Goal: Complete application form

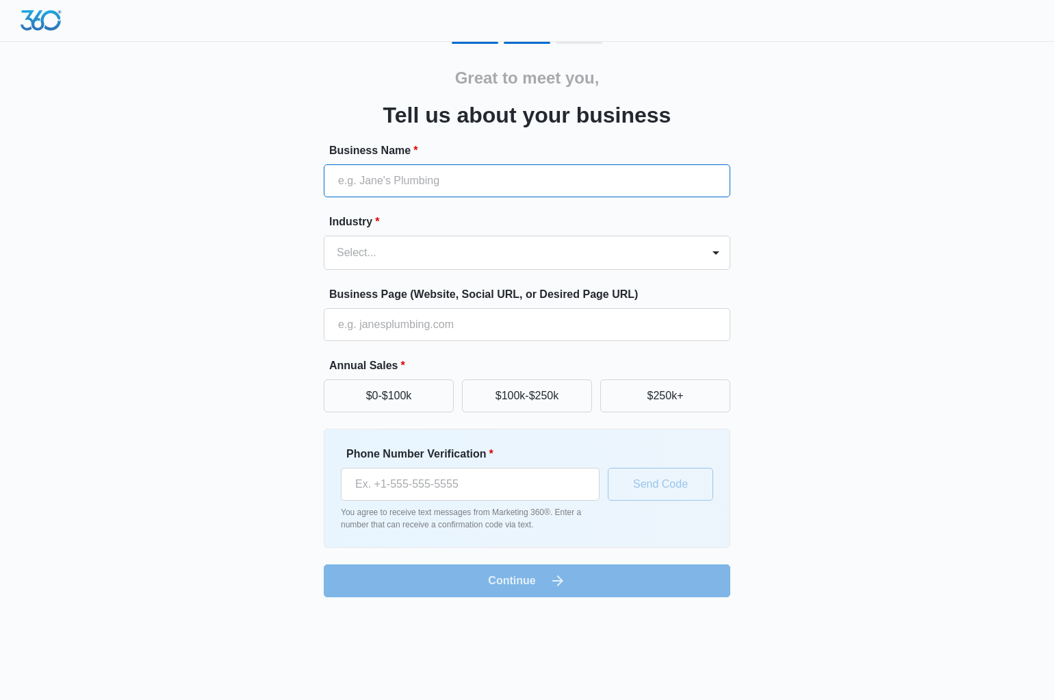
click at [387, 183] on input "Business Name *" at bounding box center [527, 180] width 407 height 33
type input "No Hassle Solutions"
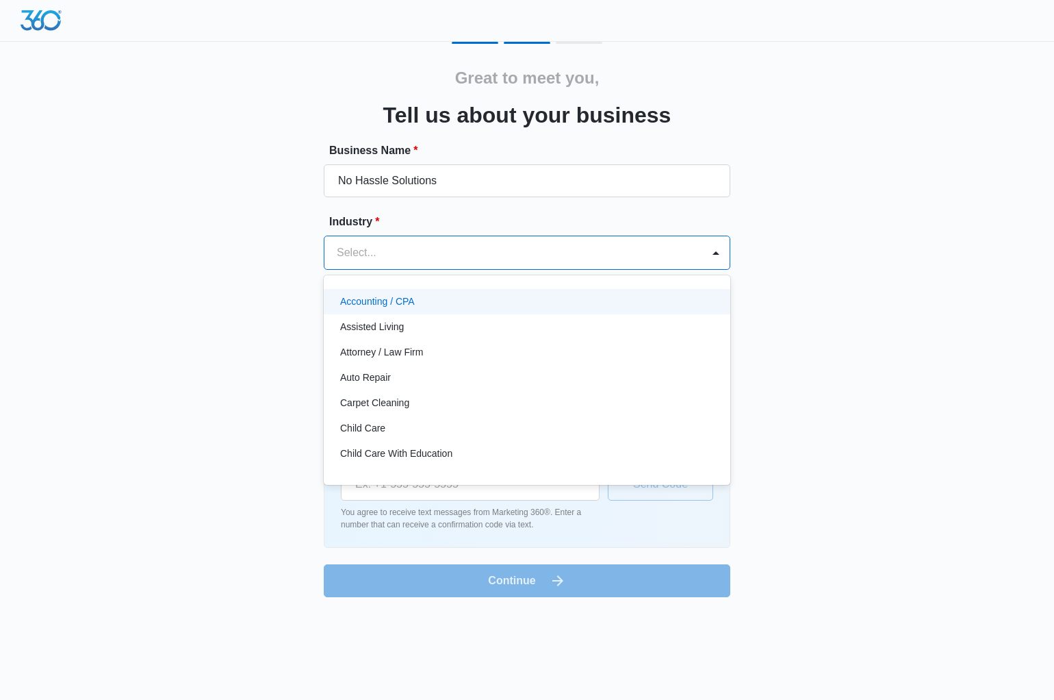
click at [702, 245] on div at bounding box center [715, 252] width 27 height 33
click at [403, 305] on p "Accounting / CPA" at bounding box center [377, 301] width 75 height 14
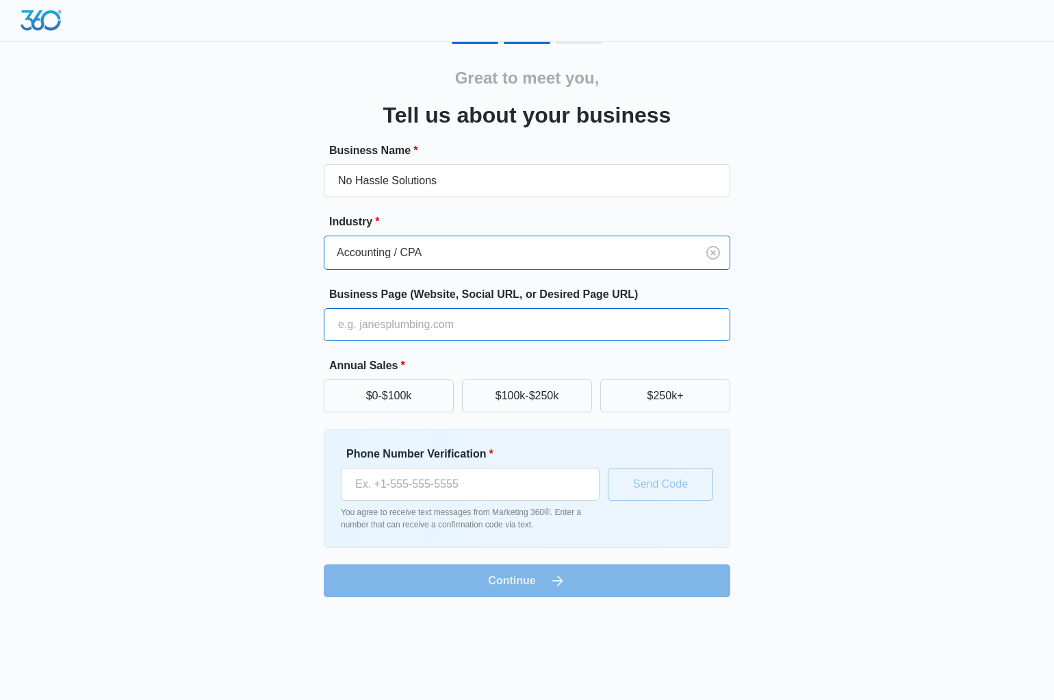
click at [381, 325] on input "Business Page (Website, Social URL, or Desired Page URL)" at bounding box center [527, 324] width 407 height 33
type input "q"
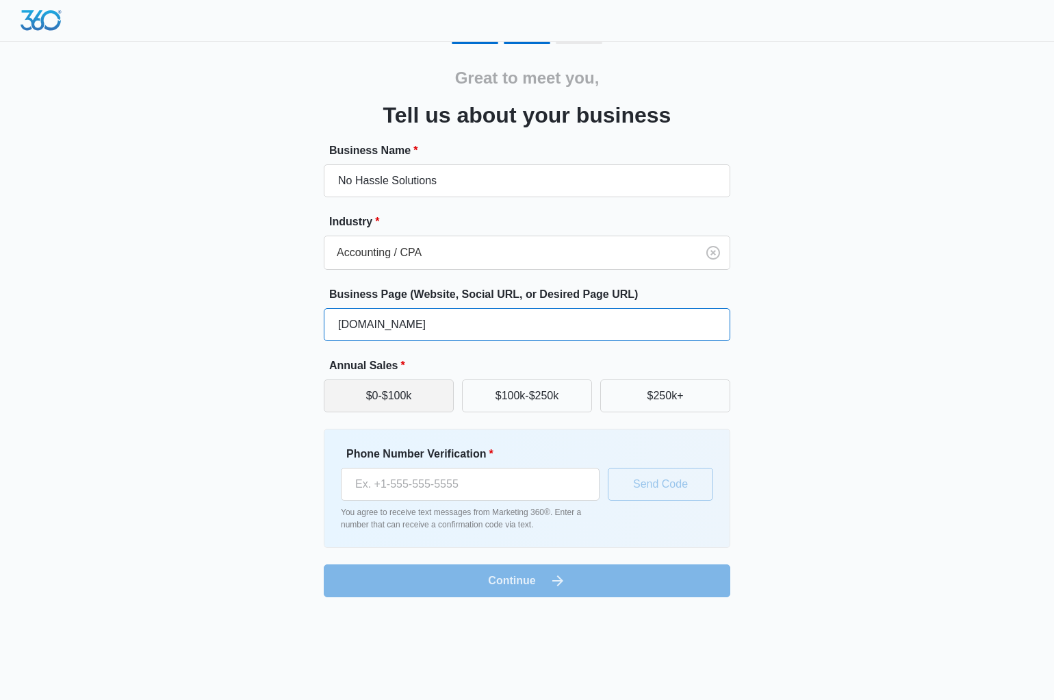
type input "www.nohasslesolutions.com"
click at [383, 381] on button "$0-$100k" at bounding box center [389, 395] width 130 height 33
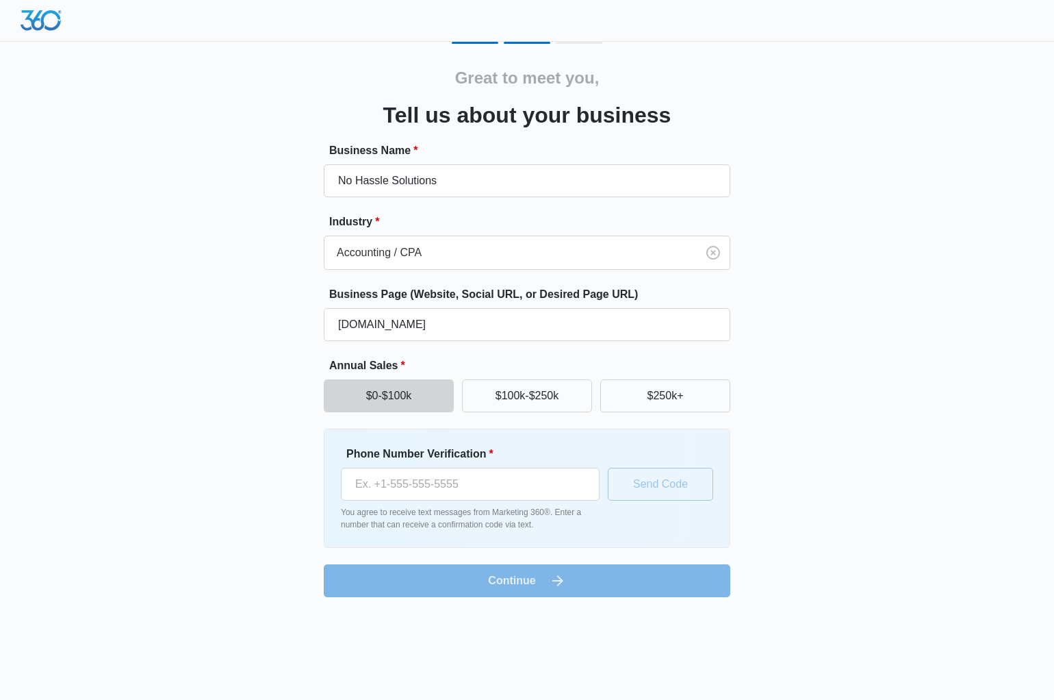
click at [372, 404] on button "$0-$100k" at bounding box center [389, 395] width 130 height 33
click at [400, 489] on input "Phone Number Verification *" at bounding box center [470, 484] width 259 height 33
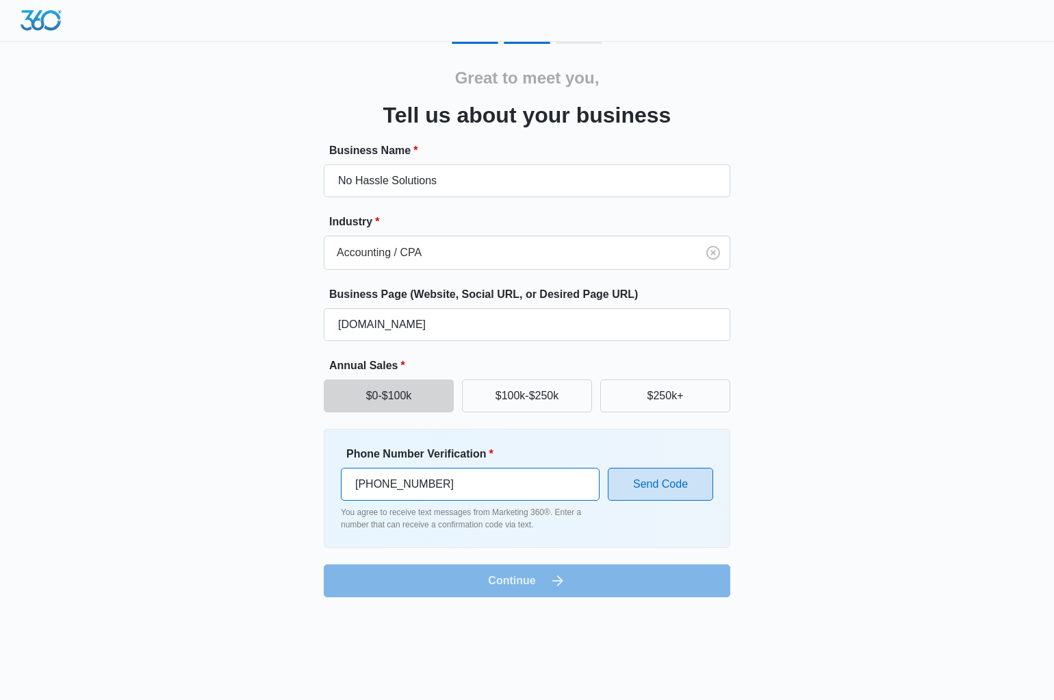
type input "(704) 701-3099"
click at [641, 494] on button "Send Code" at bounding box center [660, 484] width 105 height 33
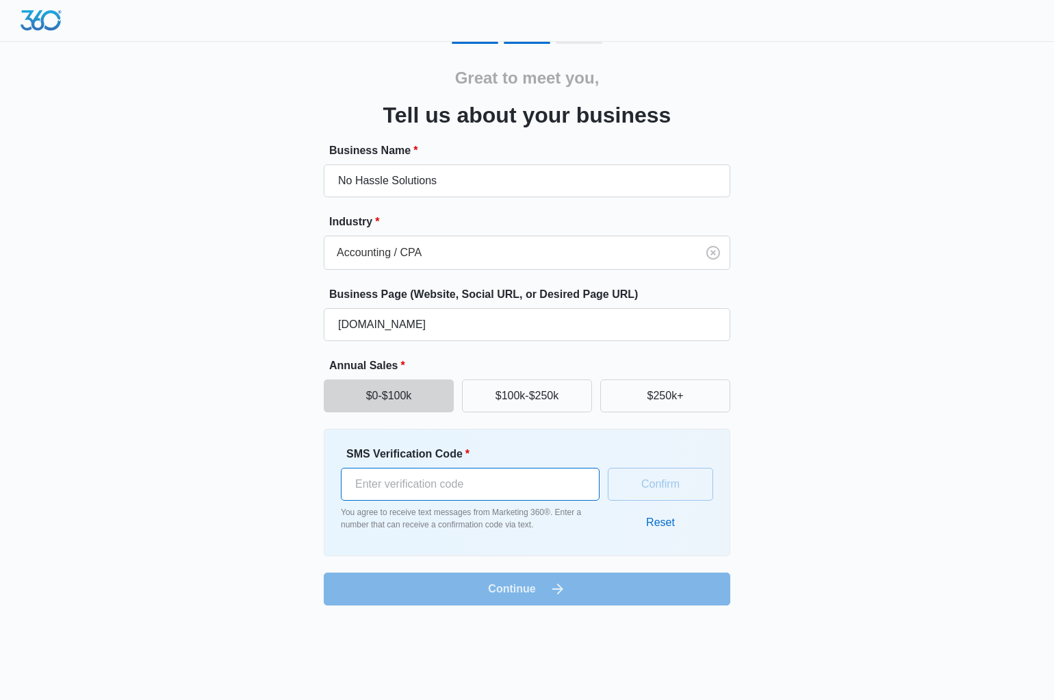
click at [450, 480] on input "SMS Verification Code *" at bounding box center [470, 484] width 259 height 33
paste input "592389"
type input "592389"
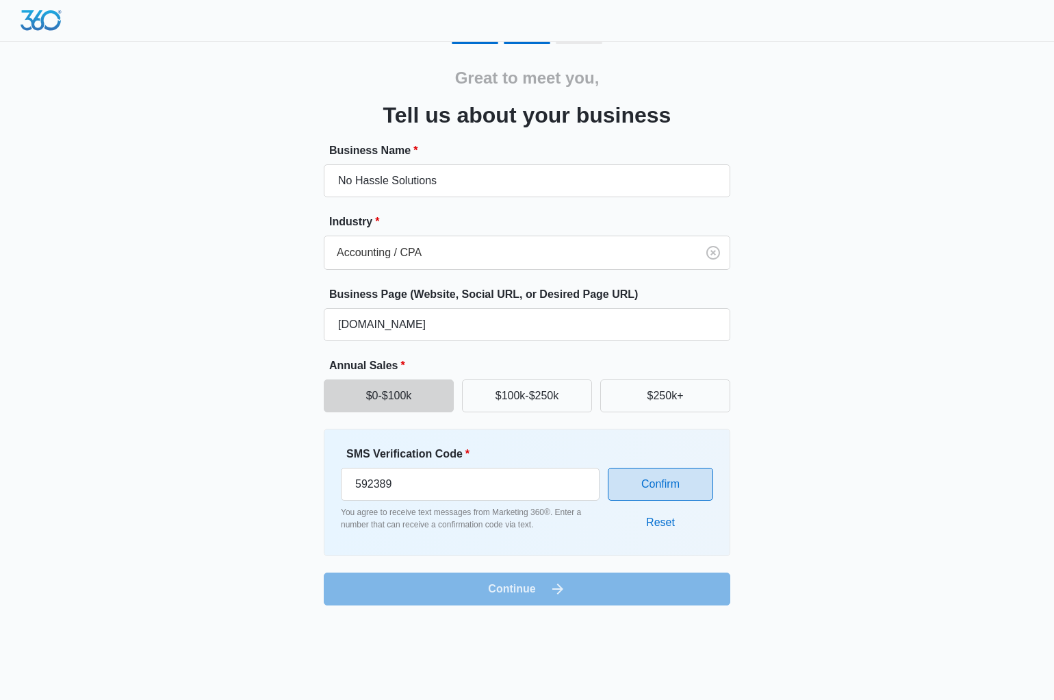
click at [643, 485] on button "Confirm" at bounding box center [660, 484] width 105 height 33
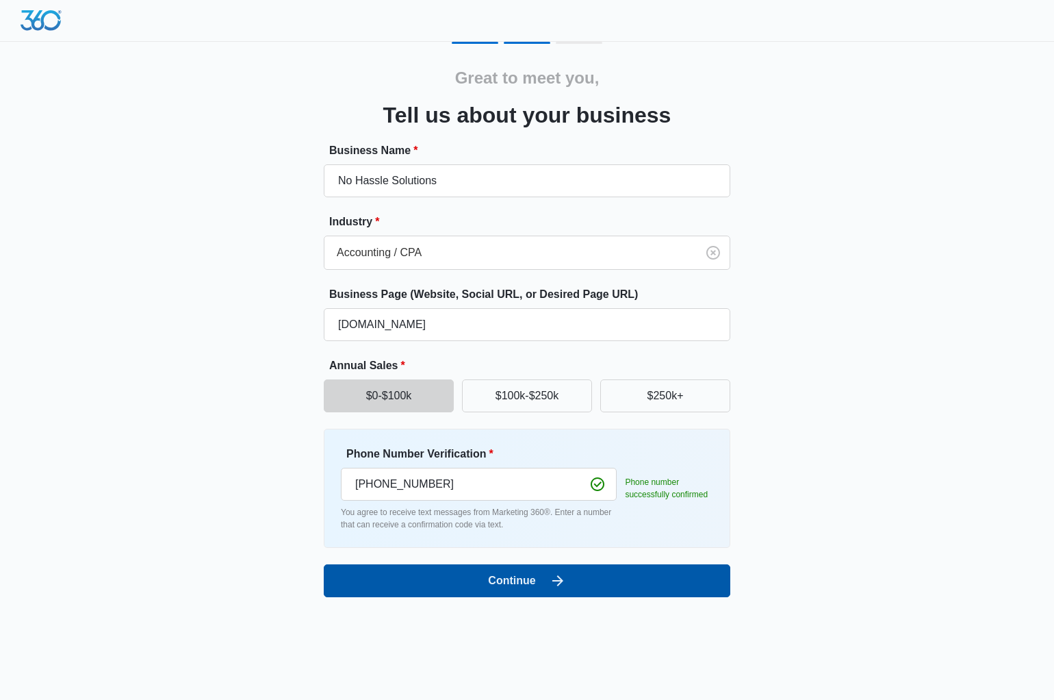
click at [510, 571] on button "Continue" at bounding box center [527, 580] width 407 height 33
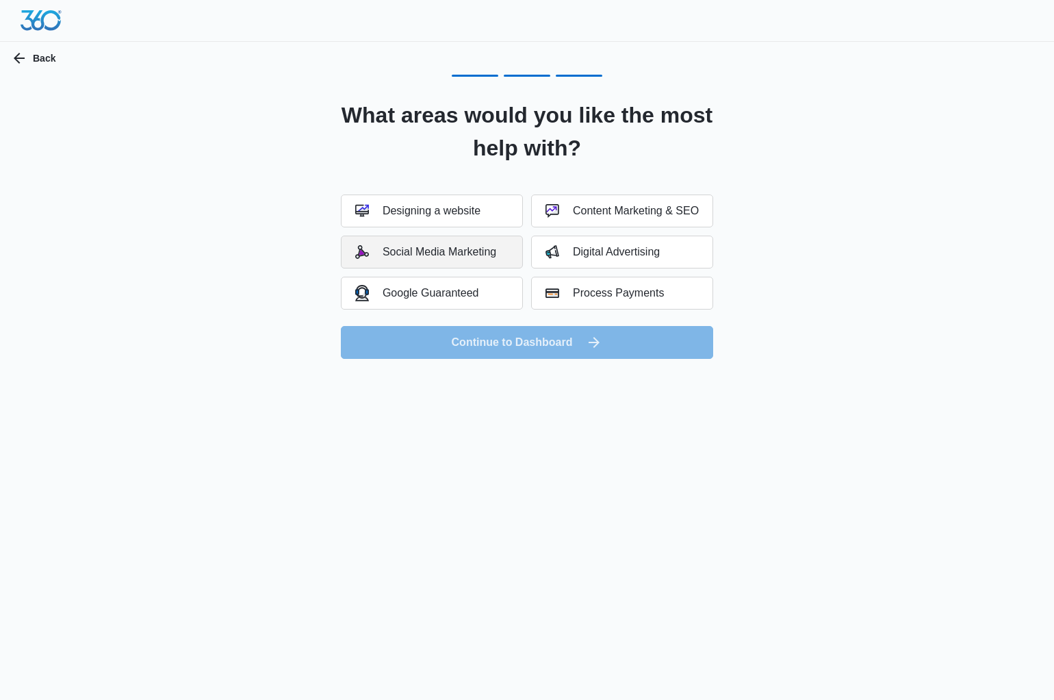
click at [420, 249] on div "Social Media Marketing" at bounding box center [425, 252] width 141 height 14
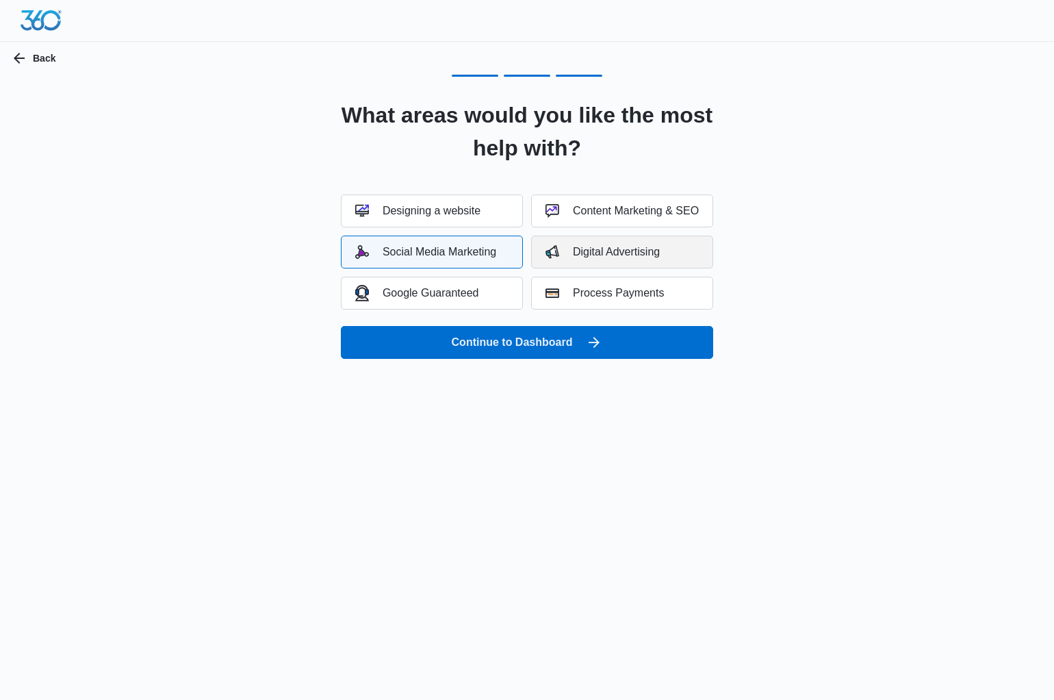
click at [612, 248] on div "Digital Advertising" at bounding box center [603, 252] width 114 height 14
click at [606, 222] on button "Content Marketing & SEO" at bounding box center [622, 210] width 182 height 33
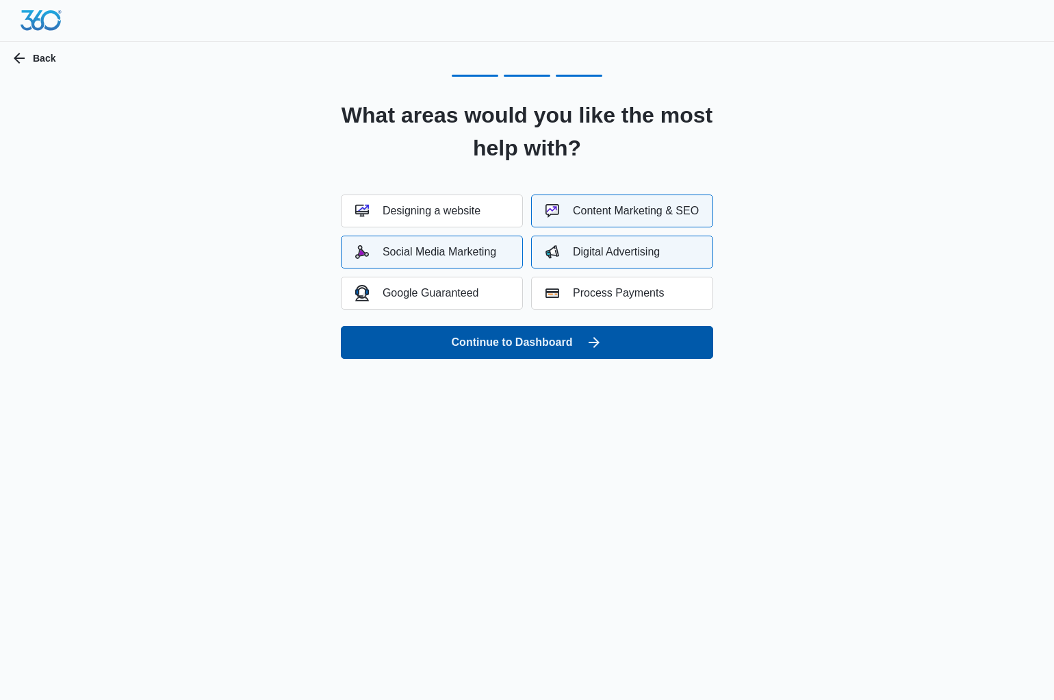
click at [478, 347] on button "Continue to Dashboard" at bounding box center [527, 342] width 372 height 33
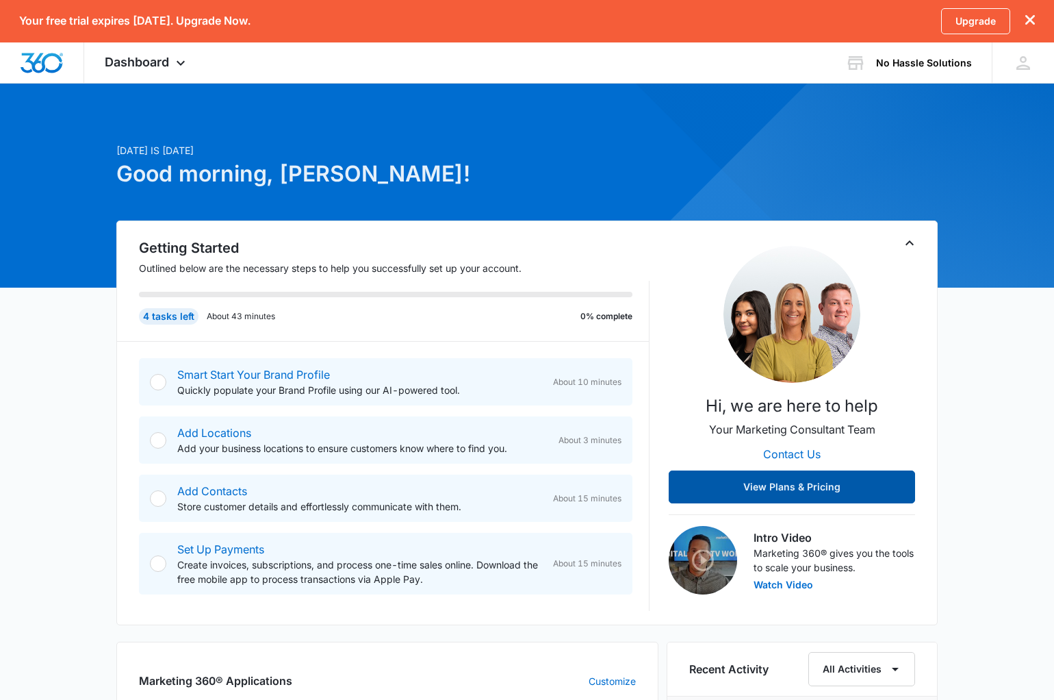
click at [729, 484] on button "View Plans & Pricing" at bounding box center [792, 486] width 246 height 33
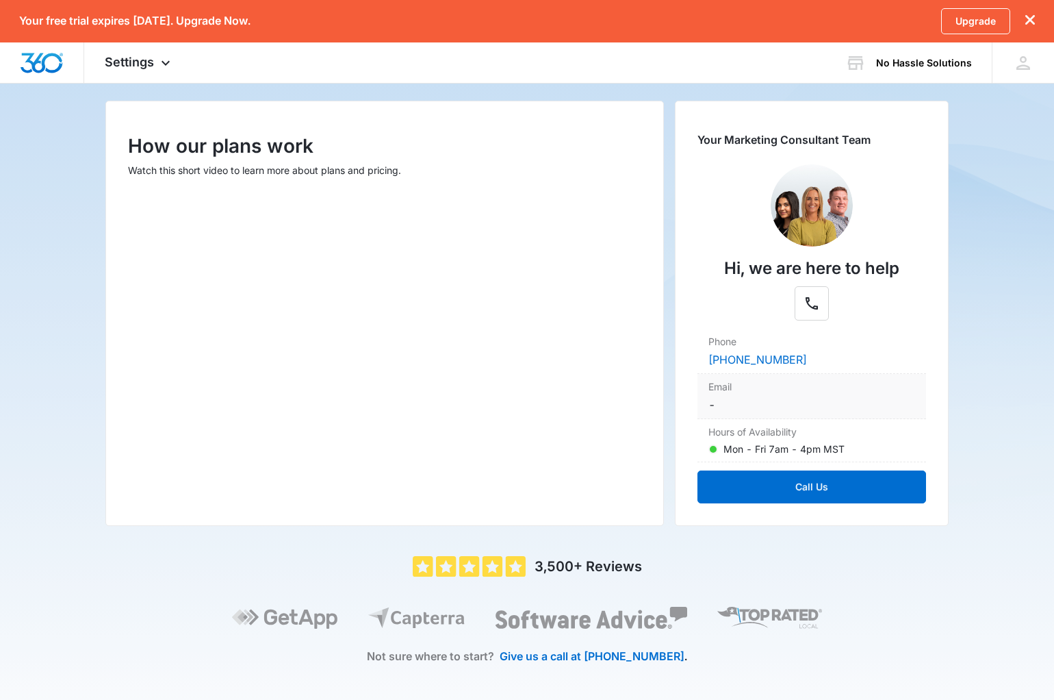
scroll to position [155, 0]
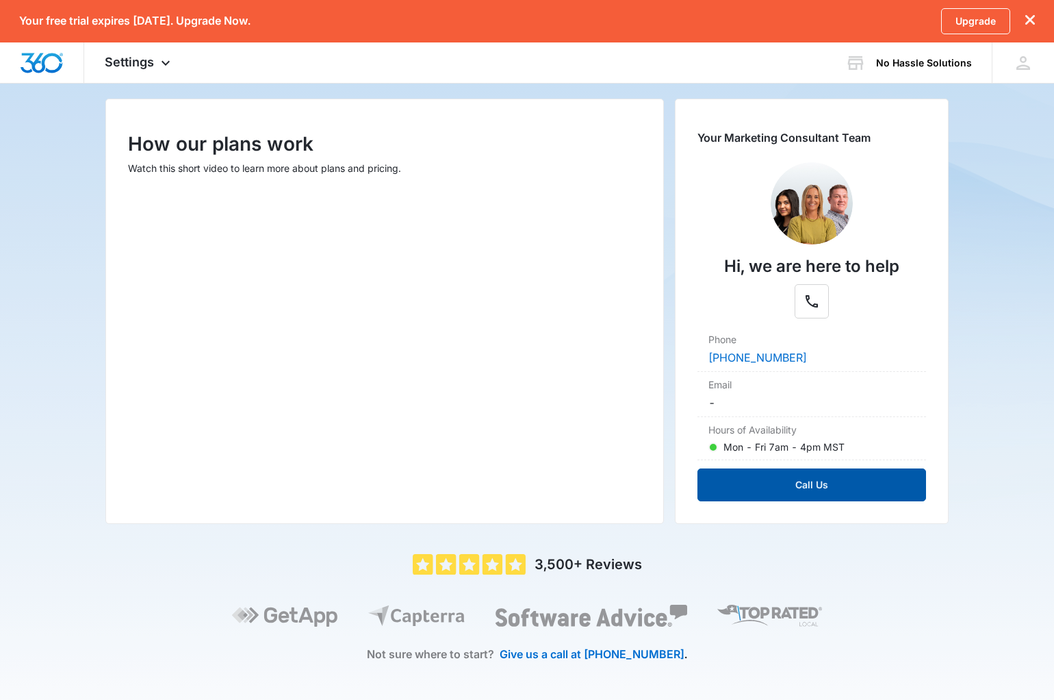
click at [791, 494] on button "Call Us" at bounding box center [812, 484] width 229 height 33
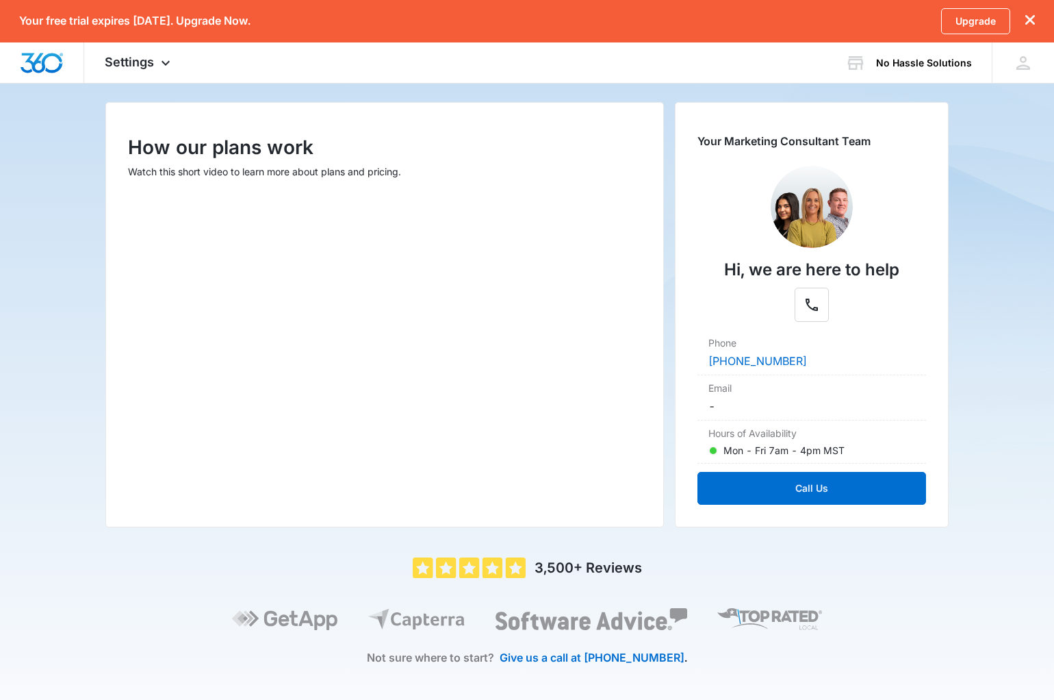
click at [1026, 17] on icon "dismiss this dialog" at bounding box center [1030, 20] width 10 height 10
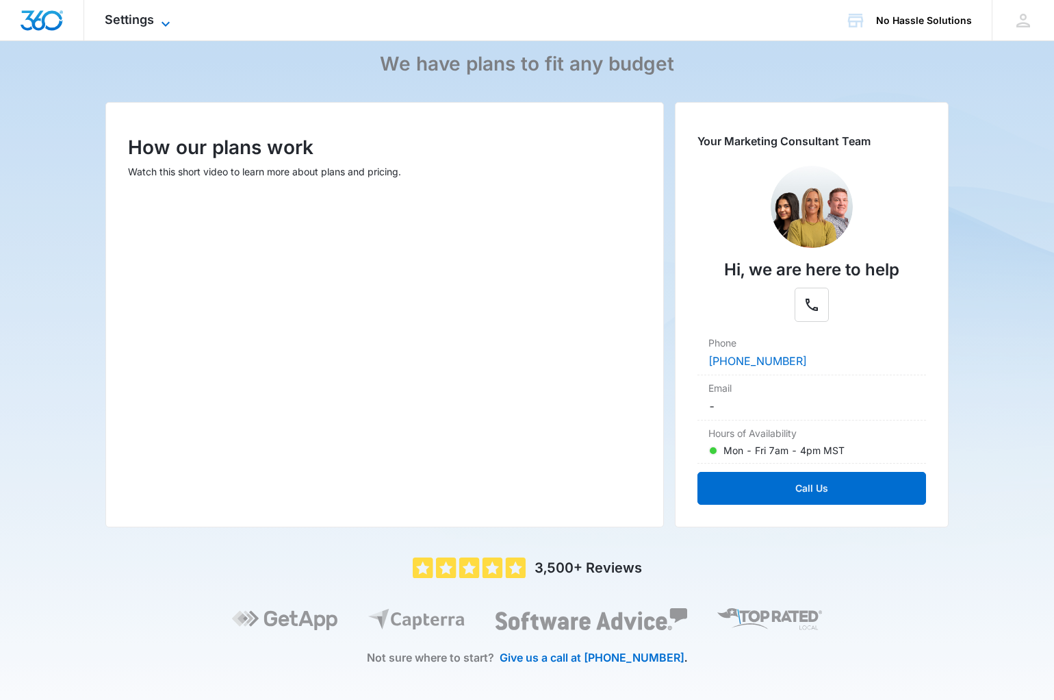
click at [144, 24] on span "Settings" at bounding box center [129, 19] width 49 height 14
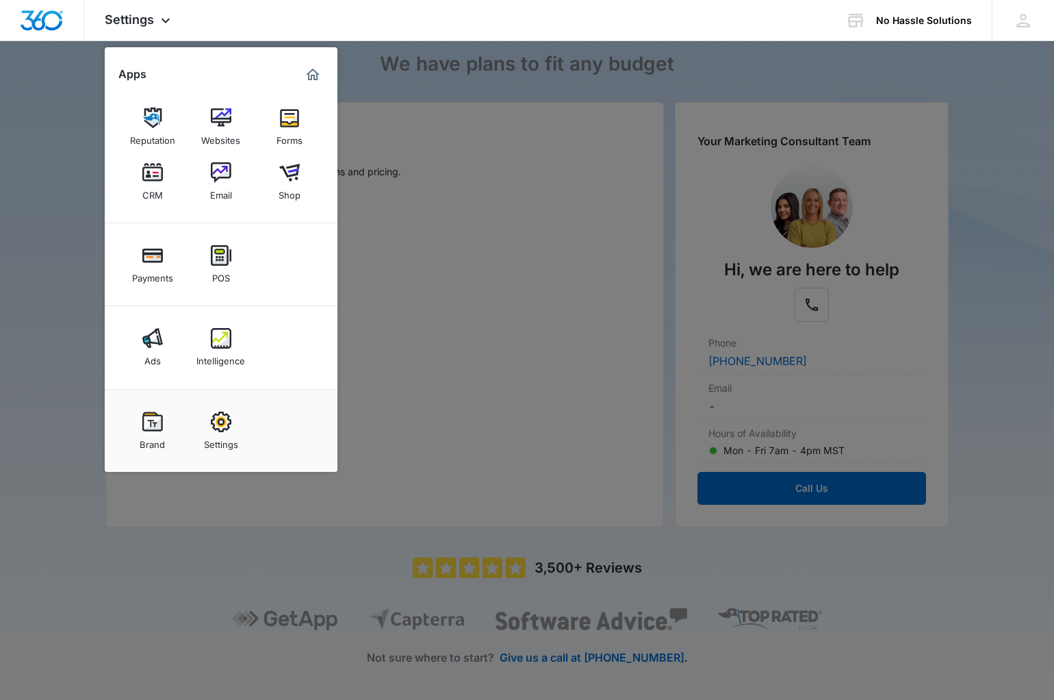
click at [66, 259] on div at bounding box center [527, 350] width 1054 height 700
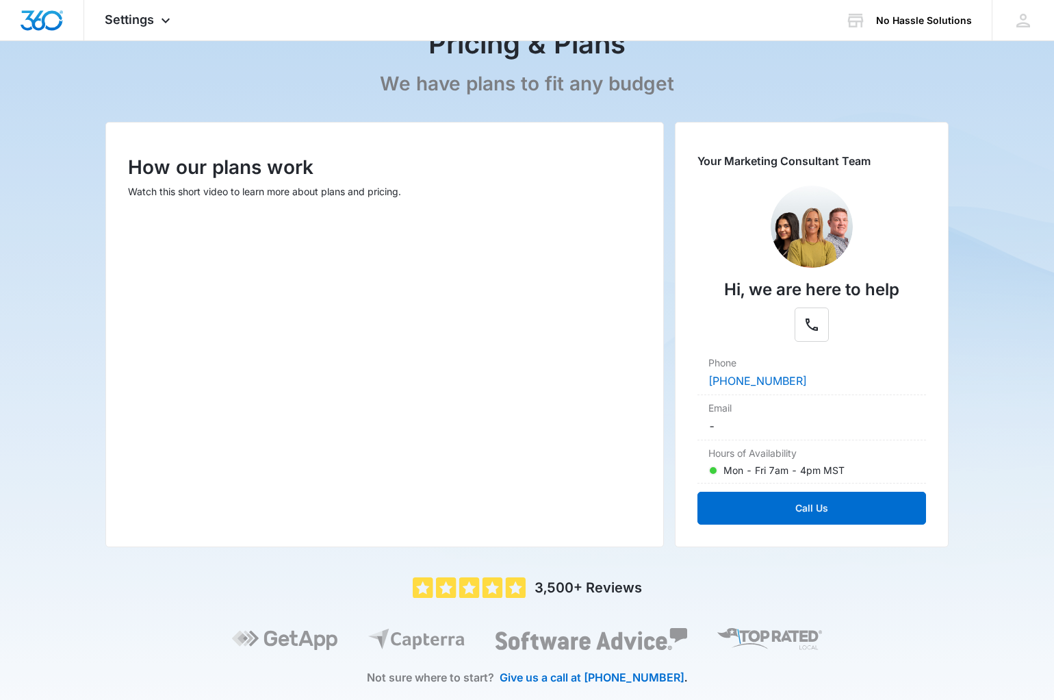
scroll to position [82, 0]
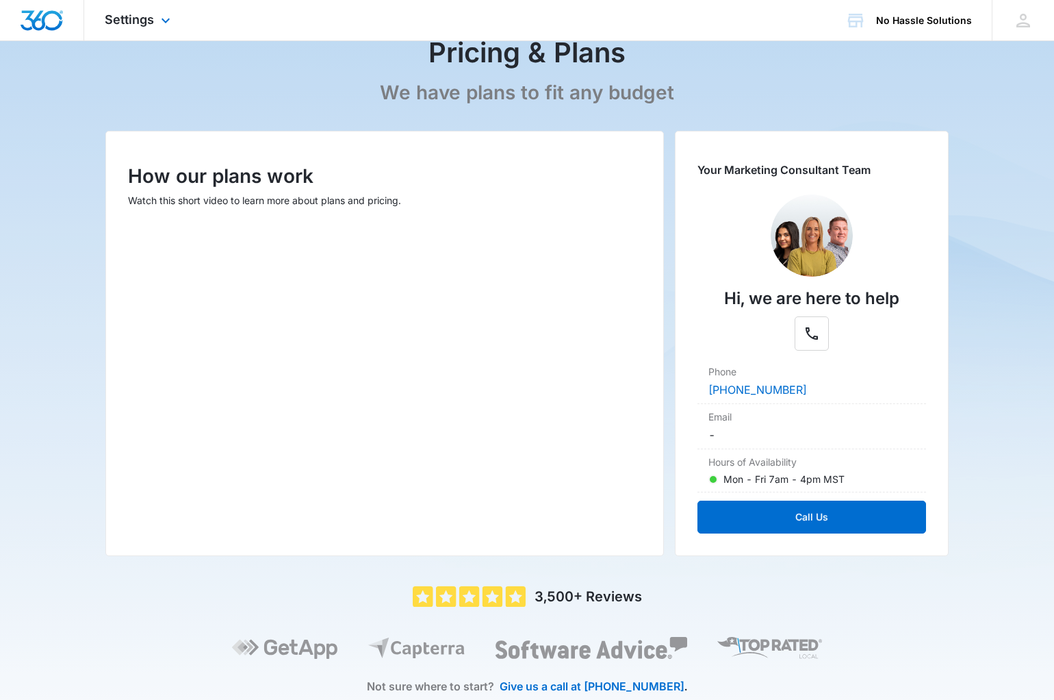
click at [28, 14] on img "Dashboard" at bounding box center [42, 20] width 44 height 21
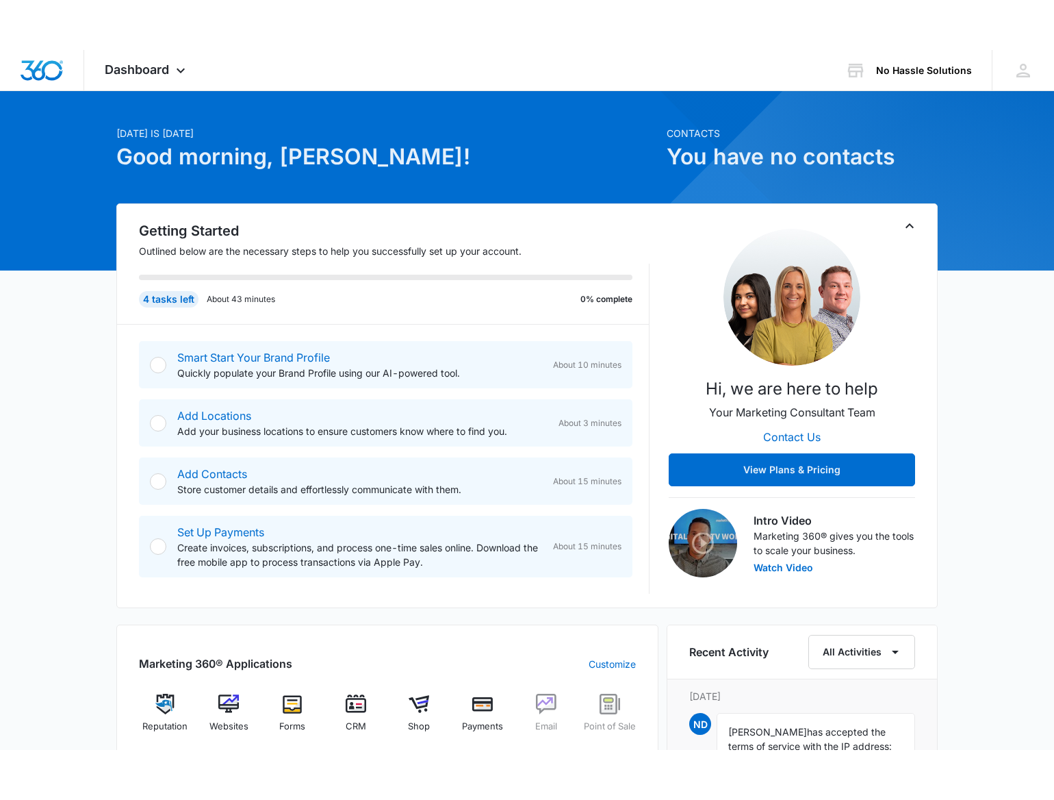
scroll to position [18, 0]
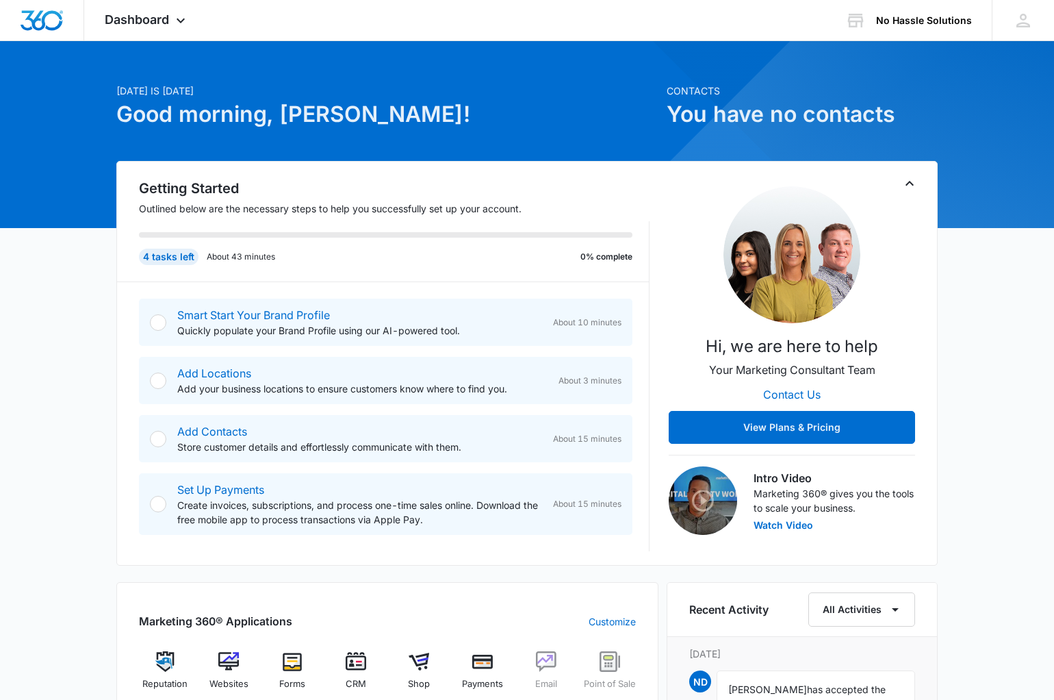
click at [162, 379] on div at bounding box center [158, 380] width 16 height 16
